Goal: Transaction & Acquisition: Subscribe to service/newsletter

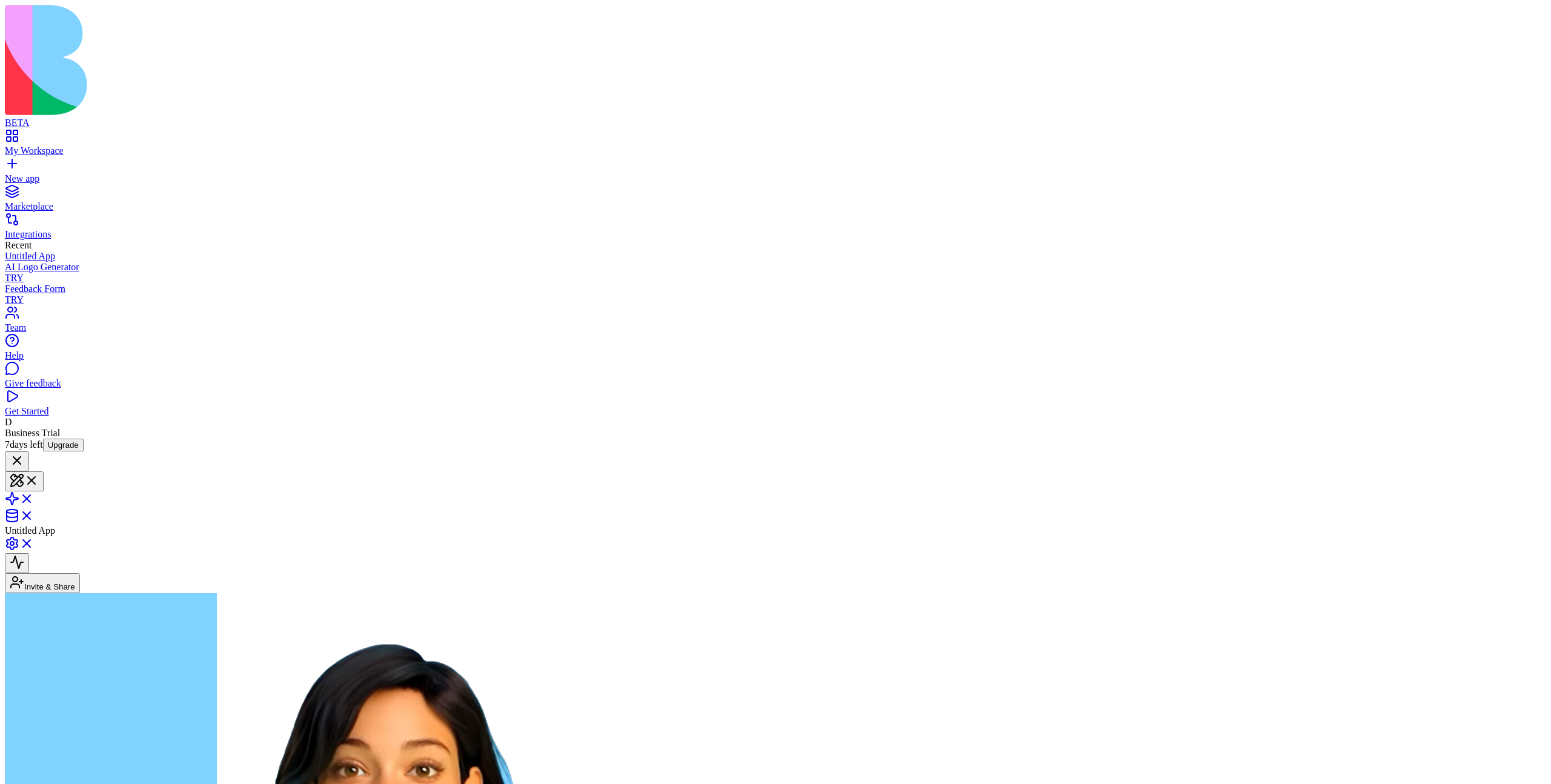
drag, startPoint x: 815, startPoint y: 440, endPoint x: 972, endPoint y: 449, distance: 157.3
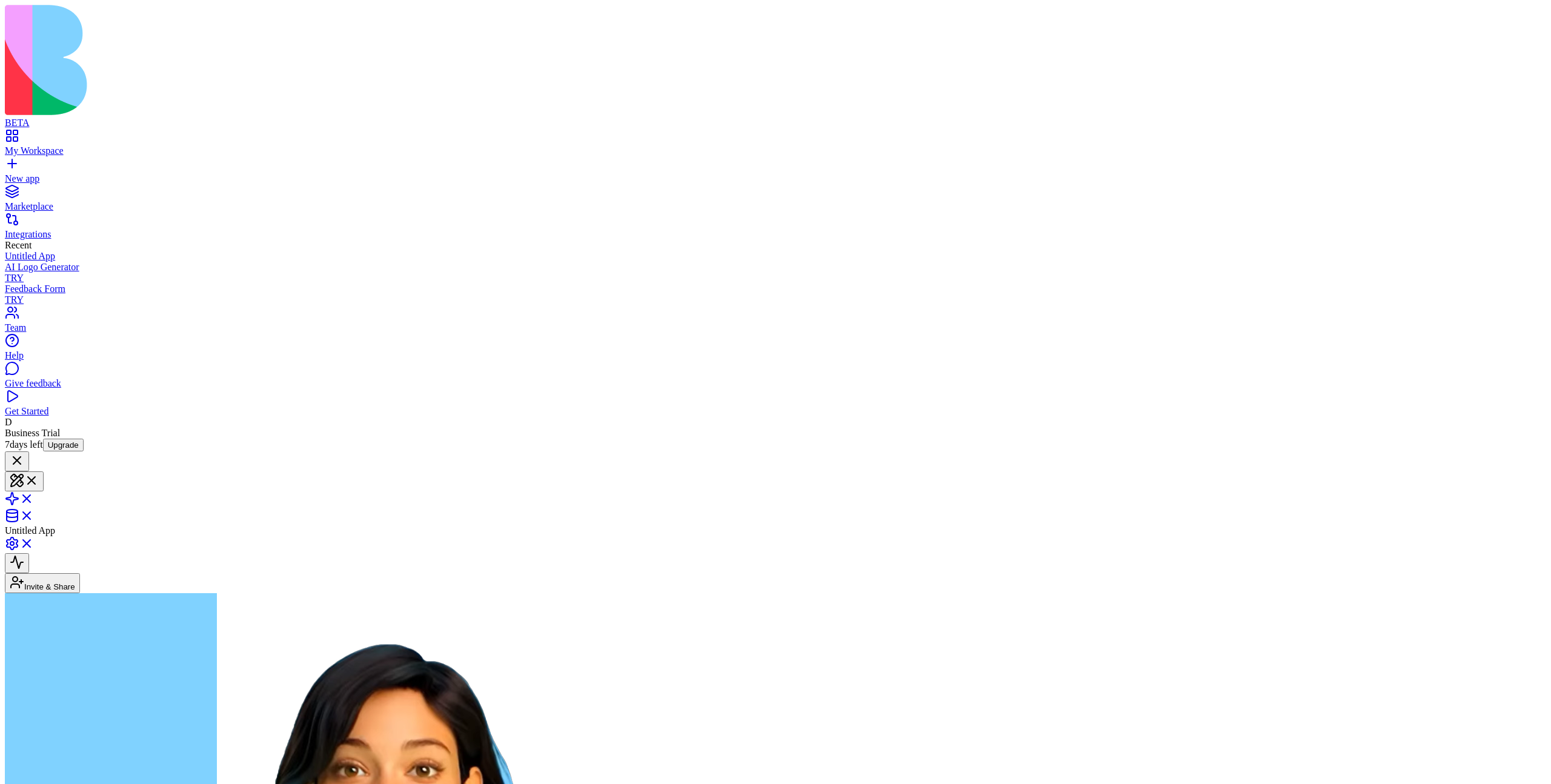
click at [17, 218] on link "Integrations" at bounding box center [776, 229] width 1542 height 22
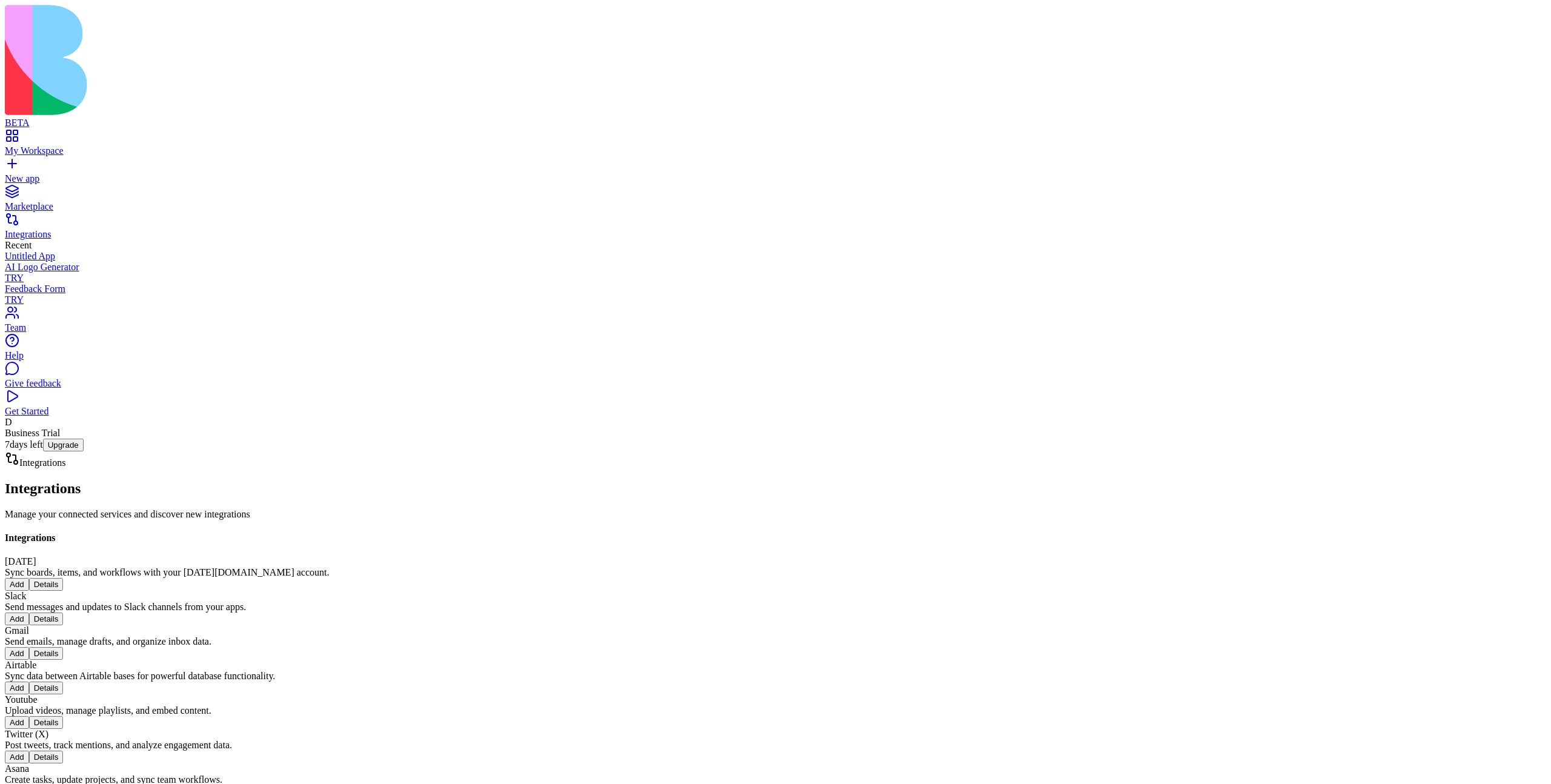
click at [63, 145] on div "My Workspace" at bounding box center [776, 150] width 1542 height 11
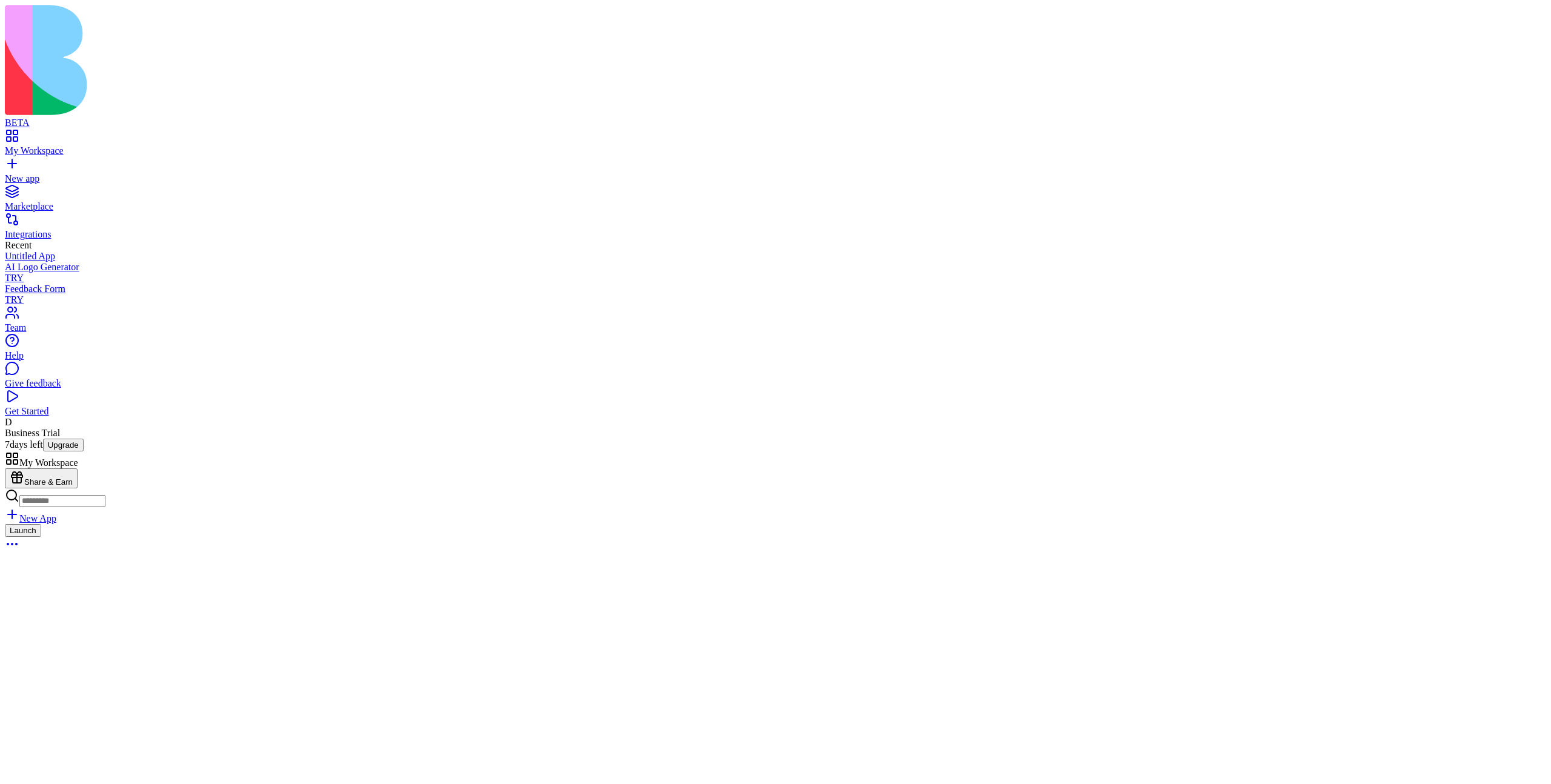
click at [54, 449] on span "Business Trial 7 days left" at bounding box center [33, 438] width 55 height 22
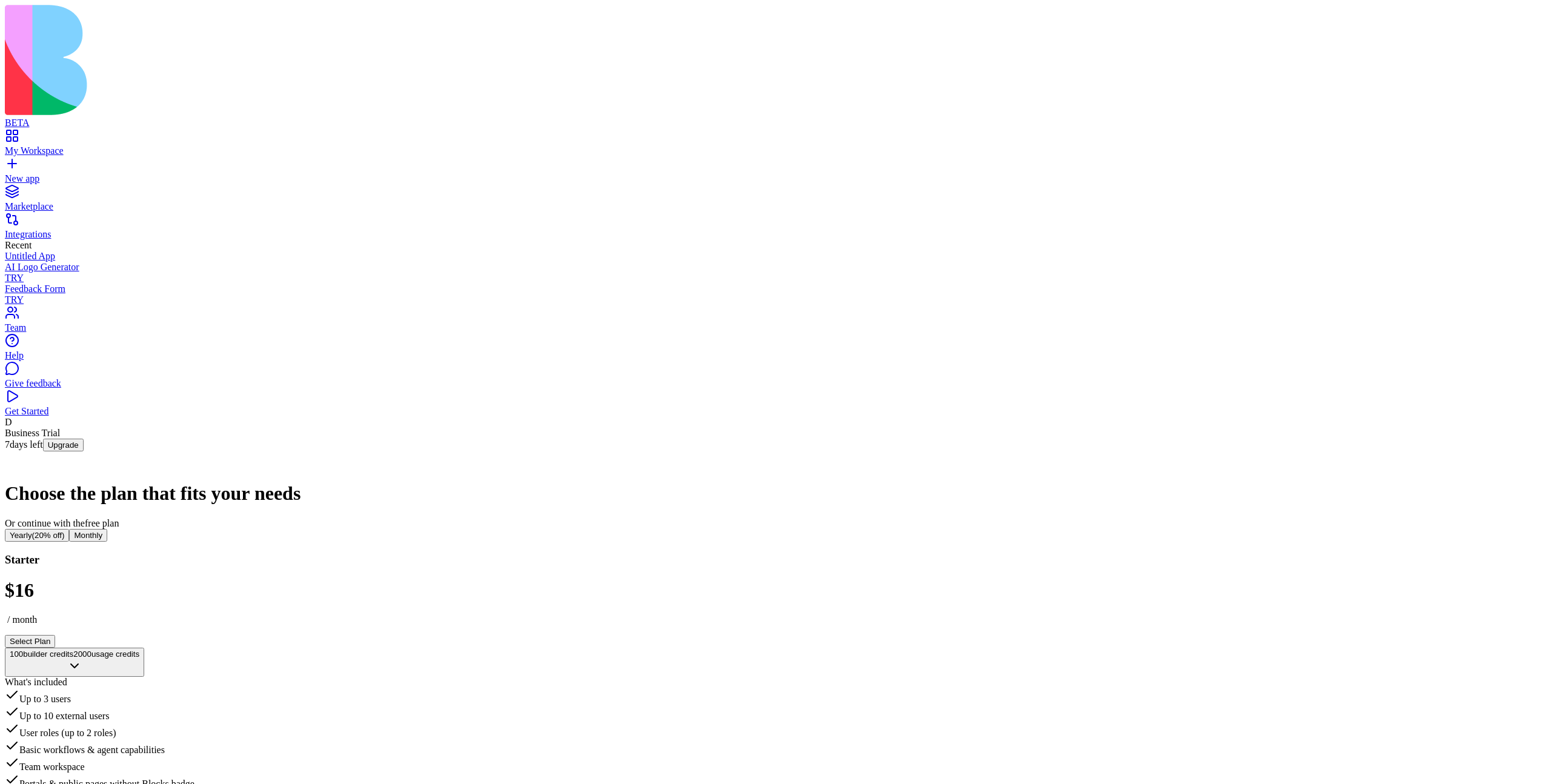
click at [119, 518] on span "free plan" at bounding box center [102, 523] width 34 height 10
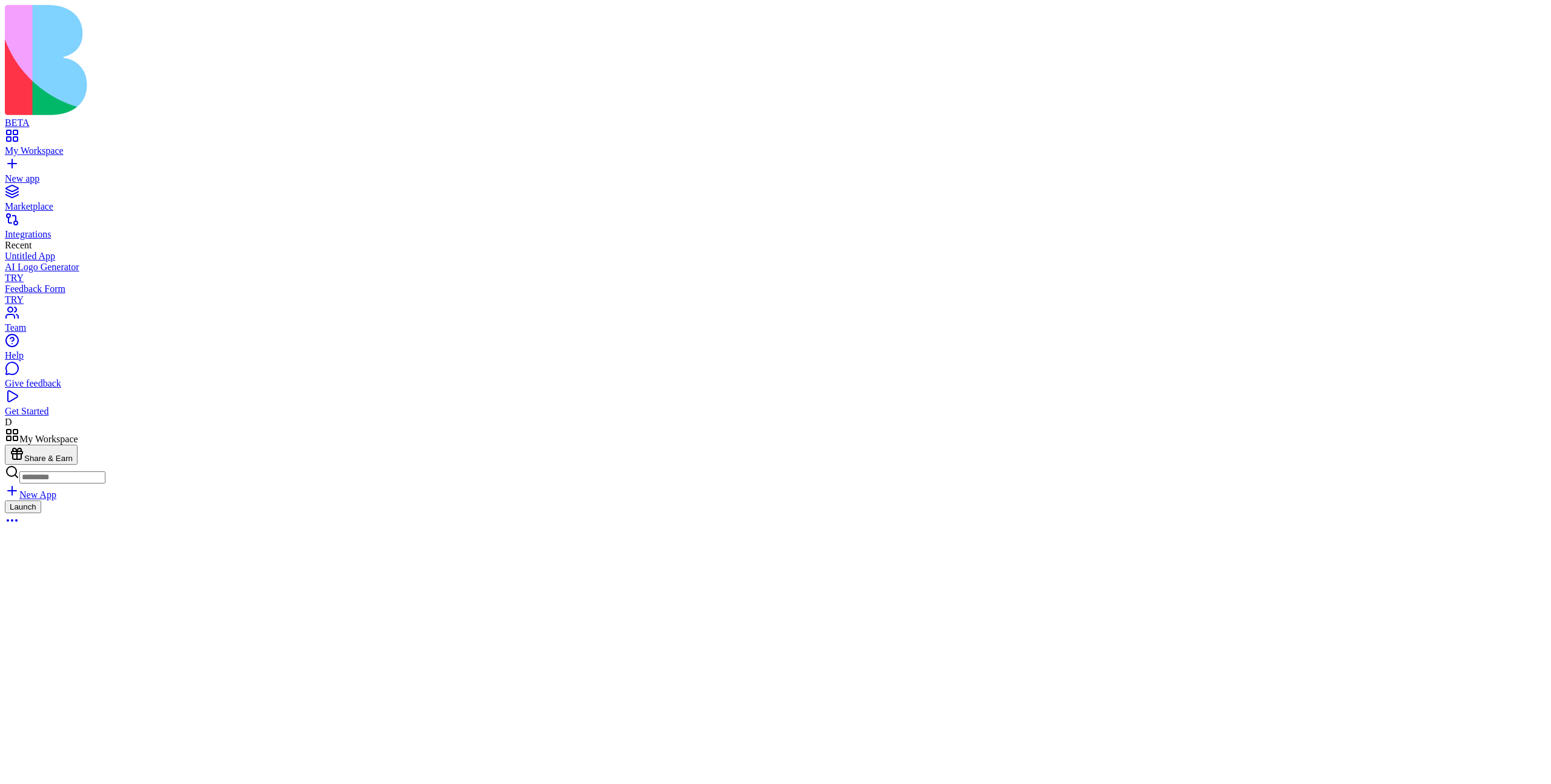
click at [906, 464] on div "New App" at bounding box center [776, 482] width 1542 height 36
